Goal: Task Accomplishment & Management: Use online tool/utility

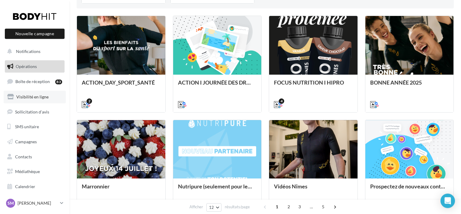
scroll to position [189, 0]
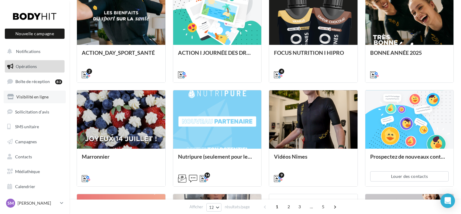
click at [35, 97] on span "Visibilité en ligne" at bounding box center [32, 96] width 32 height 5
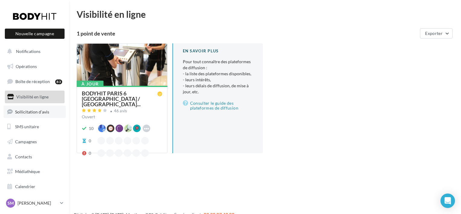
click at [45, 116] on link "Sollicitation d'avis" at bounding box center [35, 112] width 62 height 13
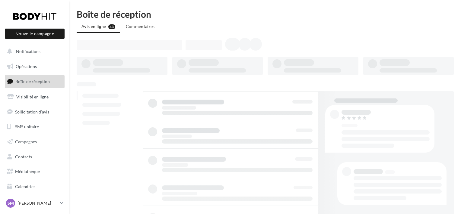
click at [39, 135] on ul "Opérations Boîte de réception Visibilité en ligne Sollicitation d'avis SMS unit…" at bounding box center [34, 127] width 65 height 138
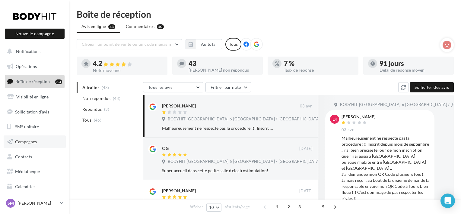
click at [39, 137] on link "Campagnes" at bounding box center [35, 142] width 62 height 13
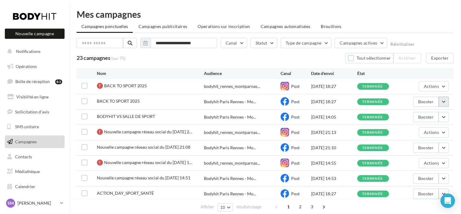
click at [445, 105] on button "button" at bounding box center [444, 102] width 10 height 10
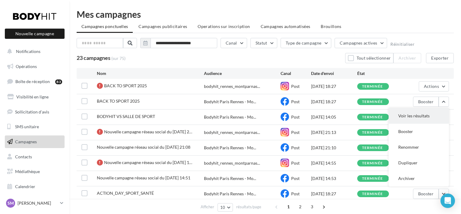
click at [432, 117] on button "Voir les résultats" at bounding box center [419, 116] width 60 height 16
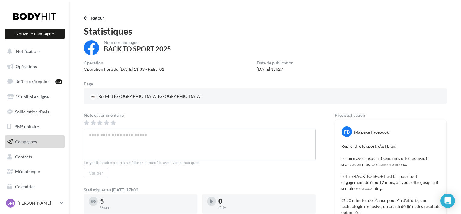
click at [90, 21] on button "Retour" at bounding box center [95, 17] width 23 height 7
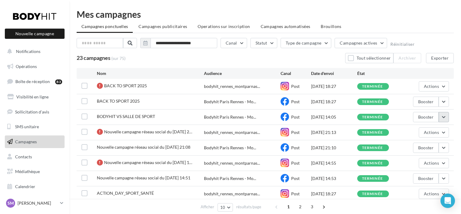
click at [445, 115] on button "button" at bounding box center [444, 117] width 10 height 10
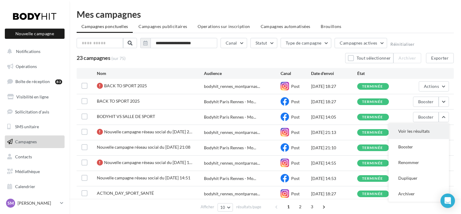
click at [419, 136] on button "Voir les résultats" at bounding box center [419, 132] width 60 height 16
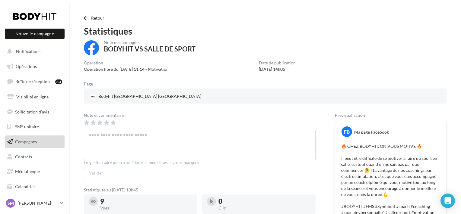
click at [97, 18] on span "Retour" at bounding box center [98, 17] width 14 height 5
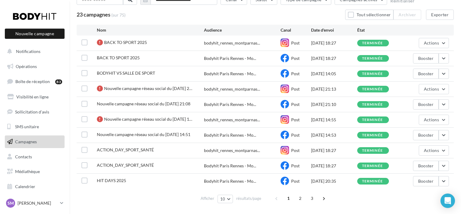
scroll to position [60, 0]
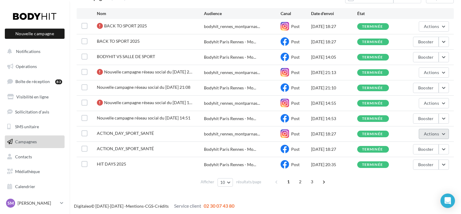
click at [436, 137] on button "Actions" at bounding box center [434, 134] width 30 height 10
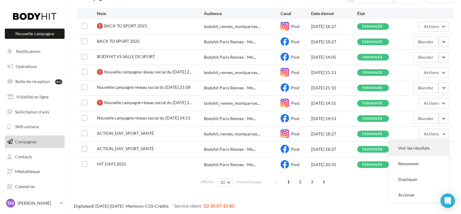
click at [428, 147] on button "Voir les résultats" at bounding box center [419, 149] width 60 height 16
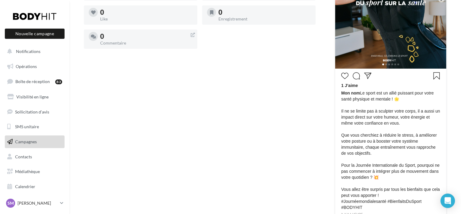
scroll to position [219, 0]
